Goal: Ask a question

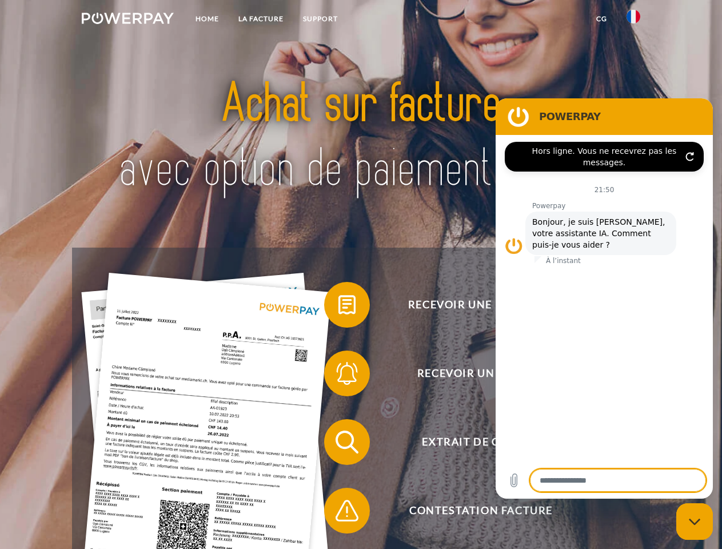
click at [127, 20] on img at bounding box center [128, 18] width 92 height 11
click at [633, 20] on img at bounding box center [634, 17] width 14 height 14
click at [601, 19] on link "CG" at bounding box center [602, 19] width 30 height 21
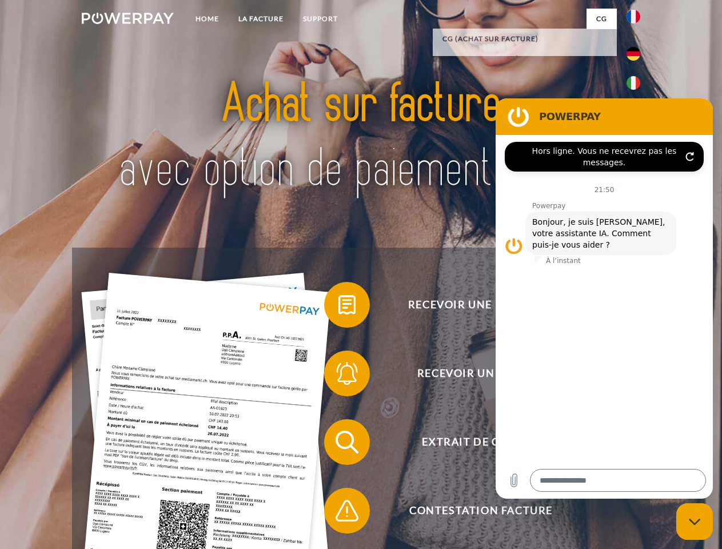
click at [338, 307] on span at bounding box center [329, 304] width 57 height 57
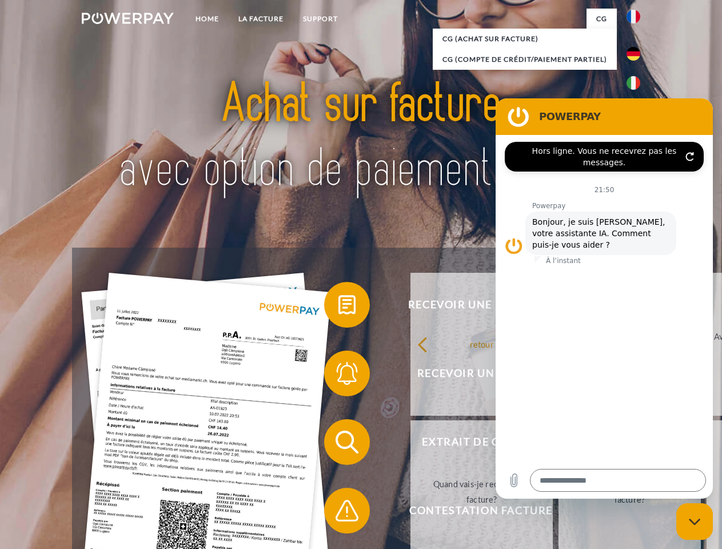
click at [338, 376] on span at bounding box center [329, 373] width 57 height 57
click at [559, 444] on link "Jusqu'à quand dois-je payer ma facture?" at bounding box center [630, 491] width 142 height 143
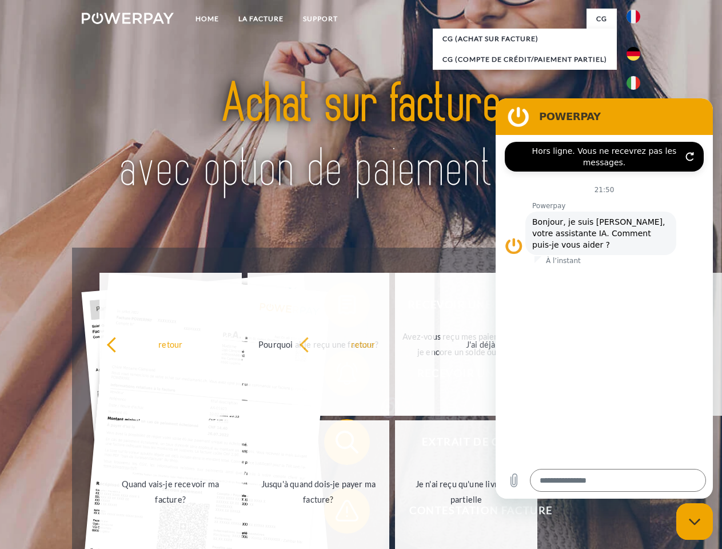
click at [338, 513] on span at bounding box center [329, 510] width 57 height 57
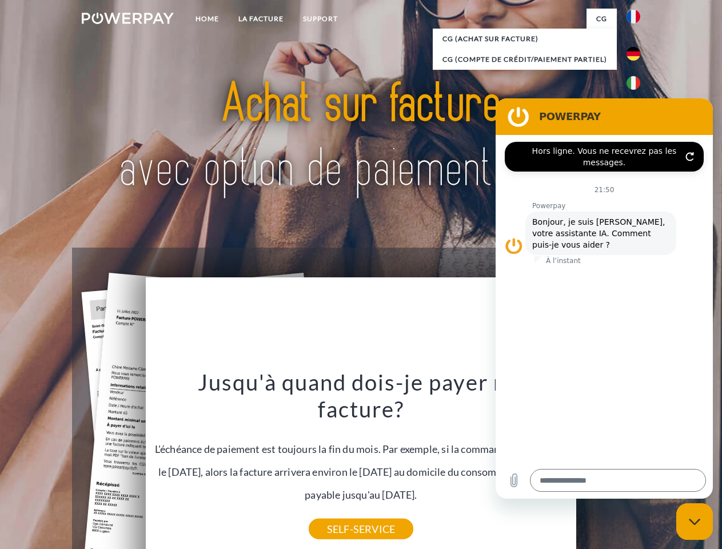
click at [695, 521] on icon "Fermer la fenêtre de messagerie" at bounding box center [695, 521] width 12 height 7
type textarea "*"
